Goal: Information Seeking & Learning: Learn about a topic

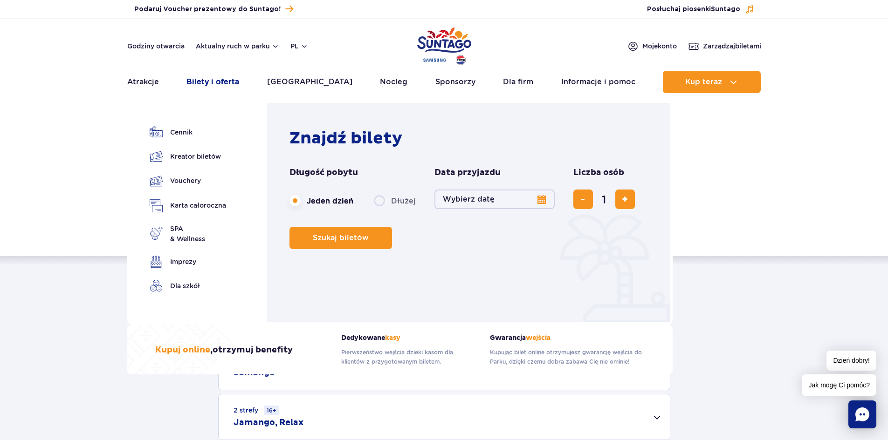
click at [227, 79] on link "Bilety i oferta" at bounding box center [212, 82] width 53 height 22
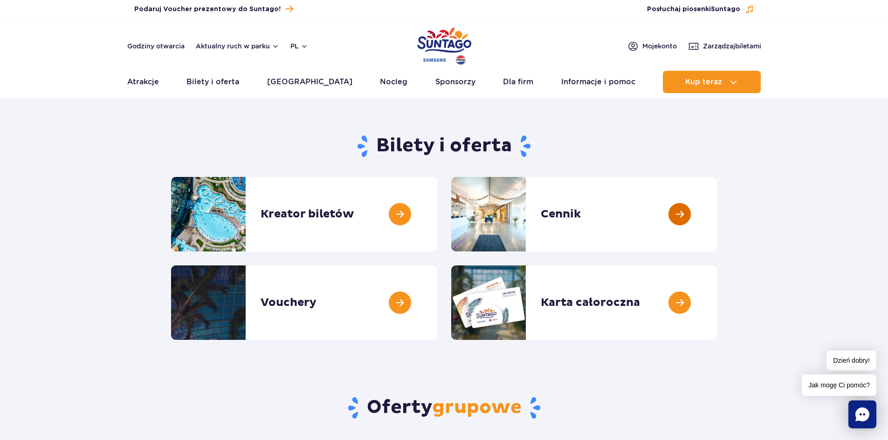
click at [717, 230] on link at bounding box center [717, 214] width 0 height 75
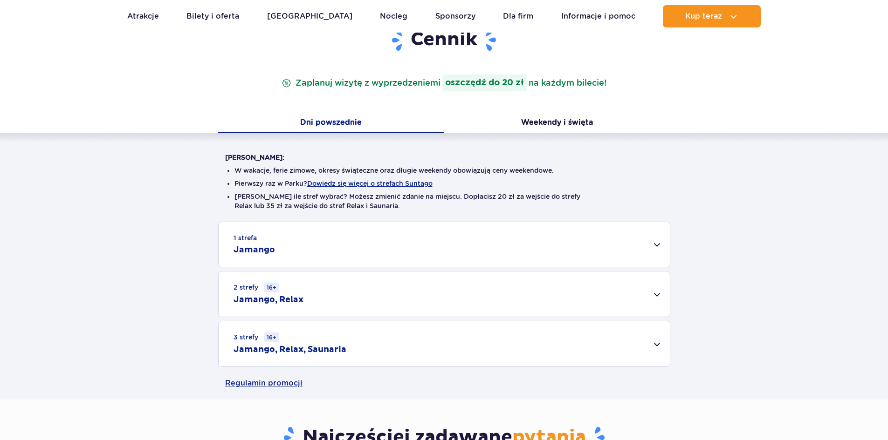
scroll to position [233, 0]
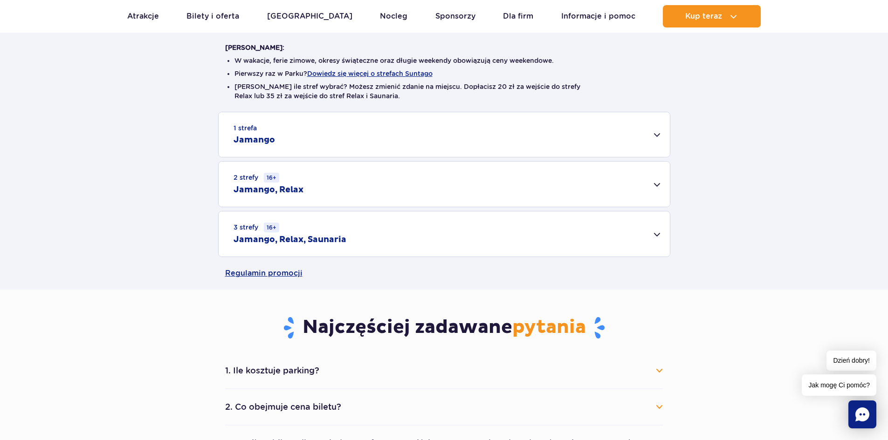
click at [332, 144] on div "1 strefa Jamango" at bounding box center [444, 134] width 451 height 45
